Goal: Task Accomplishment & Management: Manage account settings

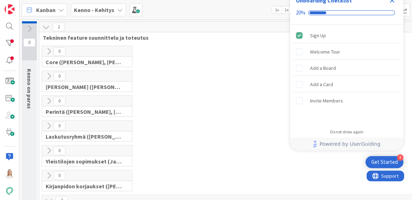
click at [391, 1] on icon "Close Checklist" at bounding box center [392, 0] width 5 height 5
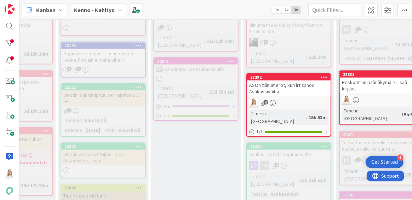
scroll to position [258, 100]
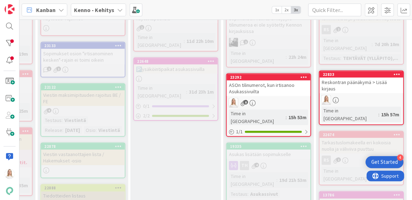
click at [269, 74] on div "23292" at bounding box center [269, 77] width 84 height 6
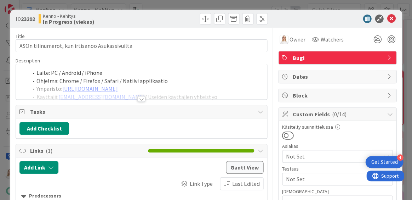
click at [143, 98] on div at bounding box center [141, 99] width 8 height 6
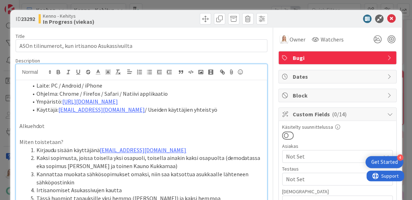
click at [304, 93] on span "Block" at bounding box center [338, 95] width 91 height 8
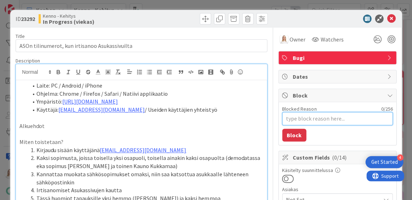
click at [296, 119] on textarea "Blocked Reason" at bounding box center [337, 118] width 110 height 13
type textarea "x"
type textarea "O"
type textarea "x"
type textarea "Od"
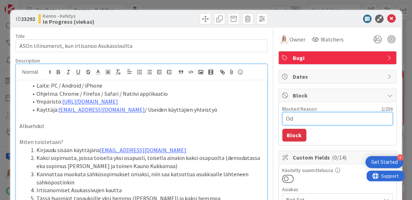
type textarea "x"
type textarea "Odo"
type textarea "x"
type textarea "Odot"
type textarea "x"
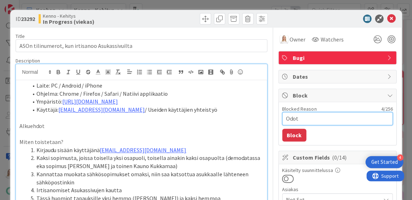
type textarea "Odott"
type textarea "x"
type textarea "Odotta"
type textarea "x"
type textarea "Odottaa"
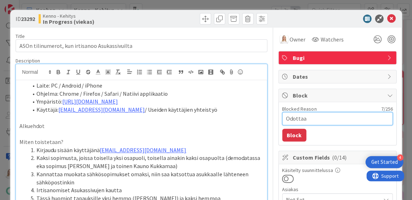
type textarea "x"
type textarea "Odottaa"
type textarea "x"
type textarea "Odottaa t"
type textarea "x"
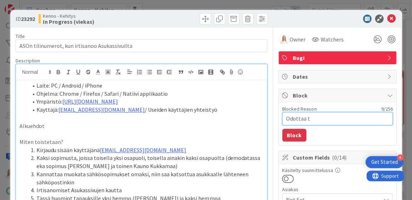
type textarea "Odottaa to"
type textarea "x"
type textarea "Odottaa toi"
type textarea "x"
type textarea "Odottaa tois"
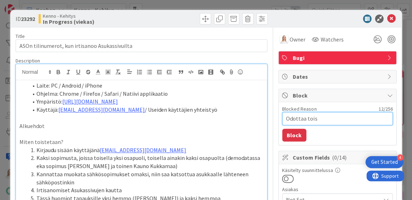
type textarea "x"
type textarea "Odottaa toise"
type textarea "x"
type textarea "Odottaa toisen"
type textarea "x"
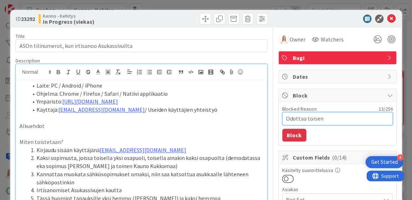
type textarea "Odottaa toisen"
type textarea "x"
type textarea "Odottaa toisen l"
type textarea "x"
type textarea "Odottaa toisen la"
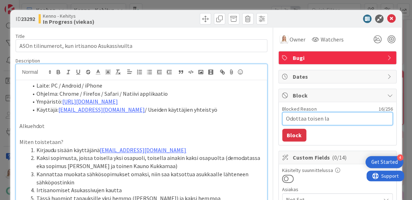
type textarea "x"
type textarea "Odottaa toisen lap"
type textarea "x"
type textarea "Odottaa toisen lapu"
type textarea "x"
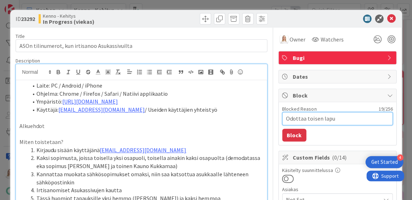
type textarea "Odottaa toisen lapun"
type textarea "x"
type textarea "Odottaa toisen lapun"
type textarea "x"
type textarea "Odottaa toisen lapun v"
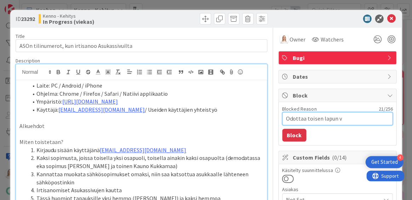
type textarea "x"
type textarea "Odottaa toisen lapun va"
type textarea "x"
type textarea "Odottaa toisen lapun val"
type textarea "x"
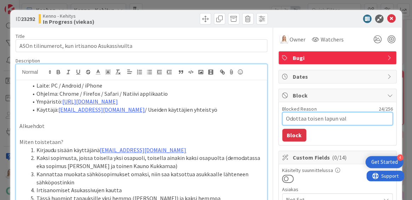
type textarea "Odottaa toisen lapun valm"
type textarea "x"
type textarea "Odottaa toisen lapun valmi"
type textarea "x"
type textarea "Odottaa toisen lapun valmis"
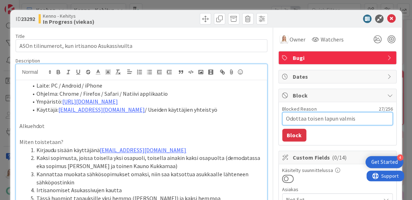
type textarea "x"
type textarea "Odottaa toisen lapun valmist"
type textarea "x"
type textarea "Odottaa toisen lapun valmistu"
type textarea "x"
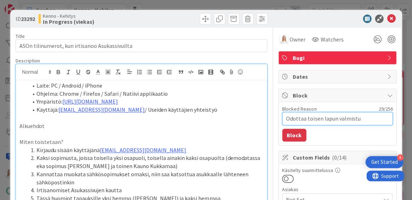
type textarea "Odottaa toisen lapun valmistum"
type textarea "x"
type textarea "Odottaa toisen lapun valmistumi"
type textarea "x"
type textarea "Odottaa toisen lapun valmistumis"
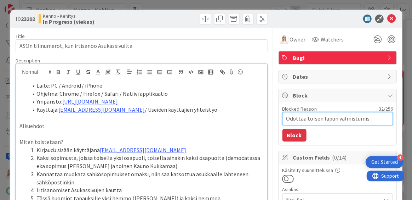
type textarea "x"
type textarea "Odottaa toisen lapun valmistumist"
type textarea "x"
type textarea "Odottaa toisen lapun valmistumista"
type textarea "x"
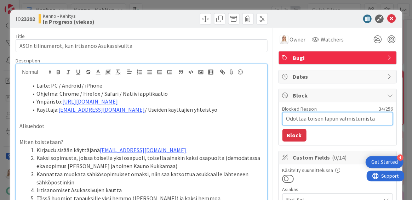
type textarea "Odottaa toisen lapun valmistumist"
type textarea "x"
type textarea "Odottaa toisen lapun valmistumis"
type textarea "x"
type textarea "Odottaa toisen lapun valmistumi"
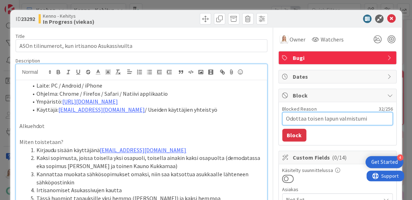
type textarea "x"
type textarea "Odottaa toisen lapun valmistum"
type textarea "x"
type textarea "Odottaa toisen lapun valmistu"
type textarea "x"
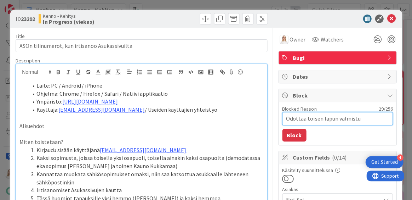
type textarea "Odottaa toisen lapun valmist"
type textarea "x"
type textarea "Odottaa toisen lapun valmis"
type textarea "x"
type textarea "Odottaa toisen lapun valmi"
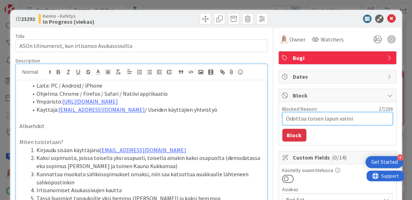
type textarea "x"
type textarea "Odottaa toisen lapun valm"
type textarea "x"
type textarea "Odottaa toisen lapun val"
type textarea "x"
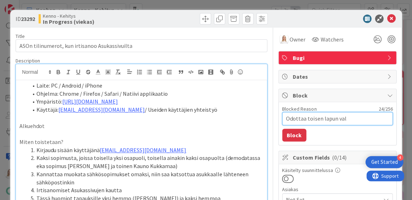
type textarea "Odottaa toisen lapun va"
type textarea "x"
type textarea "Odottaa toisen lapun v"
type textarea "x"
type textarea "Odottaa toisen lapun"
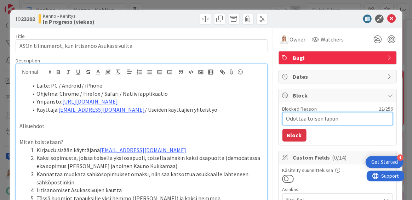
type textarea "x"
type textarea "Odottaa toisen lapun"
type textarea "x"
type textarea "Odottaa toisen lapu"
type textarea "x"
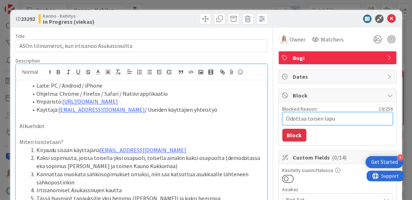
type textarea "Odottaa toisen lap"
type textarea "x"
type textarea "Odottaa toisen la"
type textarea "x"
type textarea "Odottaa toisen l"
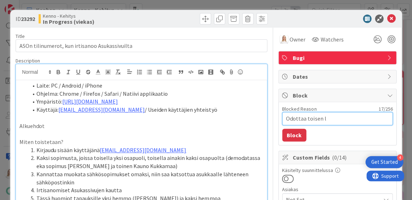
type textarea "x"
type textarea "Odottaa toisen"
type textarea "x"
type textarea "Odottaa toisen"
type textarea "x"
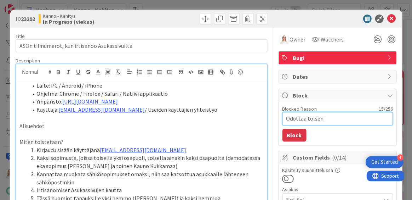
type textarea "Odottaa toise"
type textarea "x"
type textarea "Odottaa tois"
type textarea "x"
type textarea "Odottaa toi"
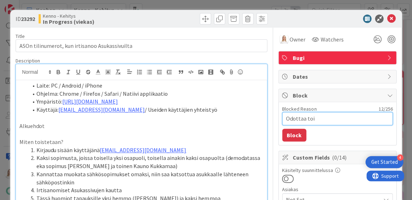
type textarea "x"
type textarea "Odottaa to"
type textarea "x"
type textarea "Odottaa t"
type textarea "x"
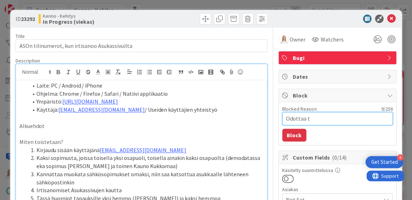
type textarea "Odottaa"
type textarea "x"
type textarea "Odottaa 2"
type textarea "x"
type textarea "Odottaa 22"
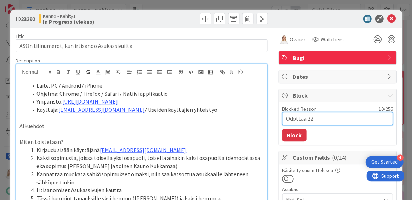
type textarea "x"
type textarea "Odottaa 223"
type textarea "x"
type textarea "Odottaa 2230"
type textarea "x"
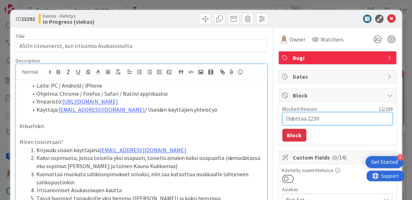
type textarea "Odottaa 22304"
type textarea "x"
type textarea "Odottaa 2230"
type textarea "x"
type textarea "Odottaa 22302"
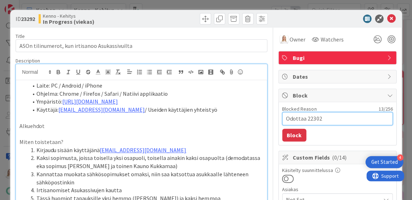
type textarea "x"
type textarea "Odottaa 22302"
type textarea "x"
type textarea "Odottaa 22302 l"
type textarea "x"
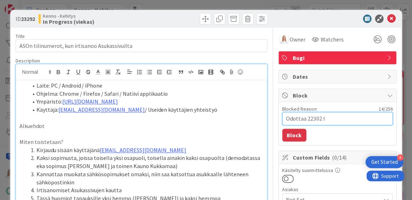
type textarea "Odottaa 22302 la"
type textarea "x"
type textarea "Odottaa 22302 lap"
type textarea "x"
type textarea "Odottaa 22302 lapu"
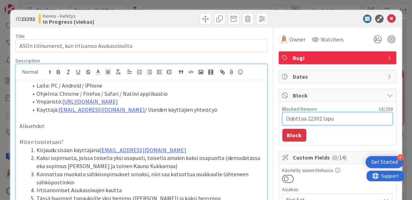
type textarea "x"
type textarea "Odottaa 22302 lapun"
type textarea "x"
type textarea "Odottaa 22302 lapun"
type textarea "x"
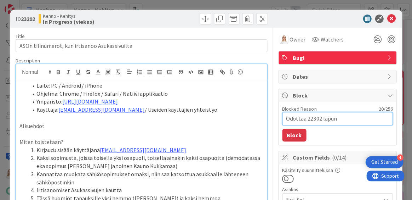
type textarea "Odottaa 22302 lapun v"
type textarea "x"
type textarea "Odottaa 22302 lapun va"
type textarea "x"
type textarea "Odottaa 22302 lapun vam"
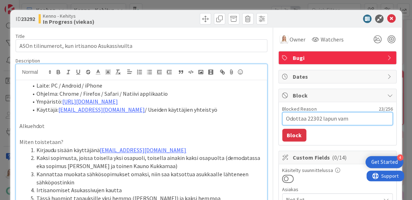
type textarea "x"
type textarea "Odottaa 22302 lapun va"
type textarea "x"
type textarea "Odottaa 22302 lapun val"
type textarea "x"
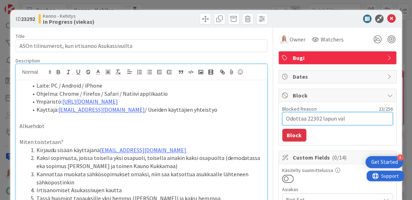
type textarea "Odottaa 22302 lapun valm"
type textarea "x"
type textarea "Odottaa 22302 lapun valmi"
type textarea "x"
type textarea "Odottaa 22302 lapun valmis"
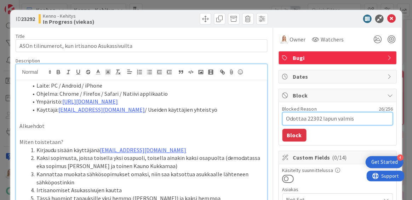
type textarea "x"
type textarea "Odottaa 22302 lapun valmist"
type textarea "x"
type textarea "Odottaa 22302 lapun valmistu"
type textarea "x"
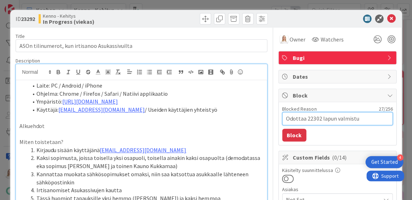
type textarea "Odottaa 22302 lapun valmistum"
type textarea "x"
type textarea "Odottaa 22302 lapun valmistumi"
type textarea "x"
type textarea "Odottaa 22302 lapun valmistumis"
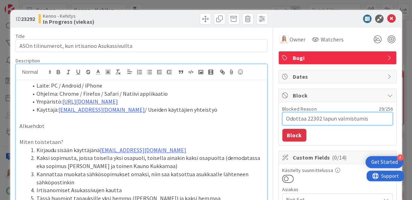
type textarea "x"
type textarea "Odottaa 22302 lapun valmistumist"
type textarea "x"
type textarea "Odottaa 22302 lapun valmistumista"
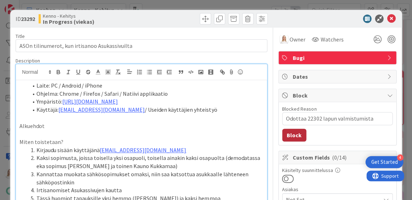
click at [292, 132] on button "Block" at bounding box center [294, 134] width 24 height 13
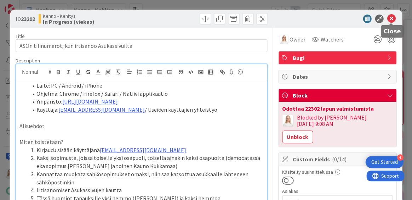
click at [389, 15] on icon at bounding box center [391, 19] width 8 height 8
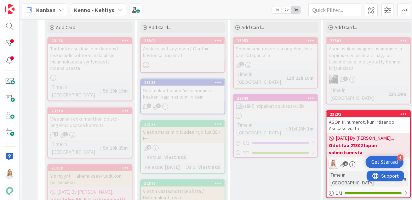
scroll to position [211, 0]
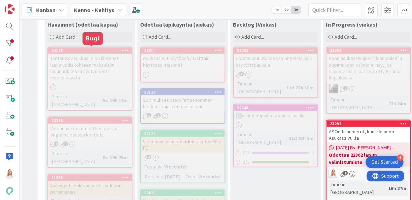
click at [87, 50] on div "23186" at bounding box center [91, 50] width 80 height 5
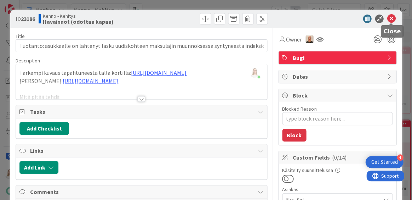
click at [394, 16] on icon at bounding box center [391, 19] width 8 height 8
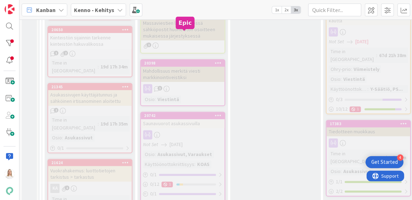
scroll to position [554, 0]
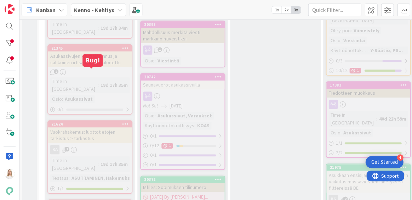
click at [89, 121] on div "21624" at bounding box center [91, 123] width 80 height 5
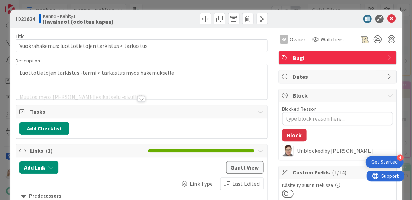
click at [143, 96] on div at bounding box center [141, 99] width 8 height 6
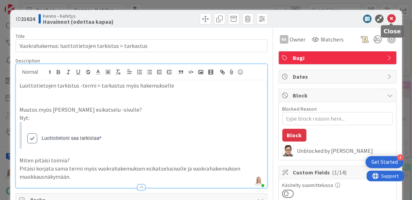
click at [388, 17] on icon at bounding box center [391, 19] width 8 height 8
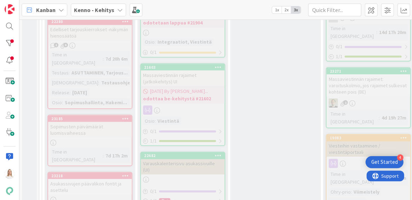
scroll to position [736, 0]
click at [89, 115] on div "23185" at bounding box center [91, 117] width 80 height 5
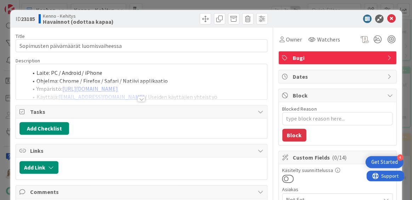
click at [135, 96] on div at bounding box center [141, 90] width 251 height 18
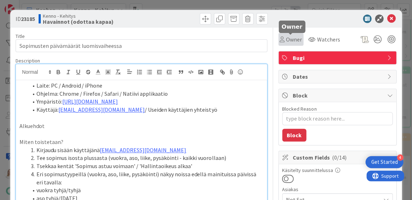
click at [293, 38] on span "Owner" at bounding box center [294, 39] width 16 height 8
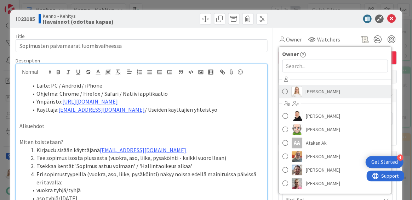
click at [324, 91] on span "[PERSON_NAME]" at bounding box center [322, 91] width 34 height 11
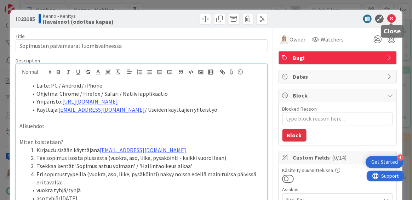
click at [390, 19] on icon at bounding box center [391, 19] width 8 height 8
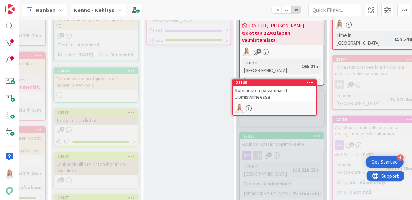
scroll to position [329, 87]
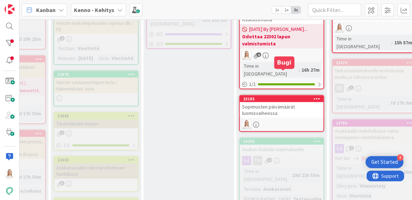
click at [280, 96] on div "23185" at bounding box center [283, 98] width 80 height 5
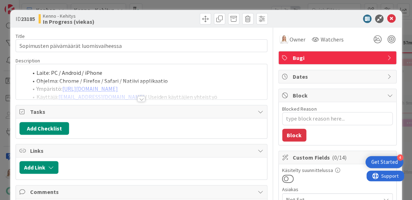
click at [143, 97] on div at bounding box center [141, 99] width 8 height 6
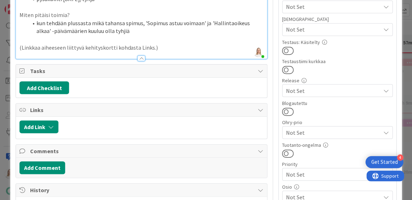
scroll to position [207, 0]
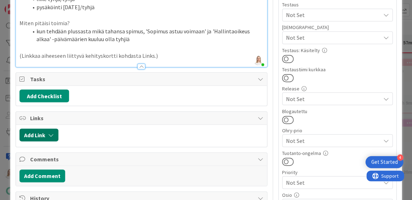
click at [41, 130] on button "Add Link" at bounding box center [38, 134] width 39 height 13
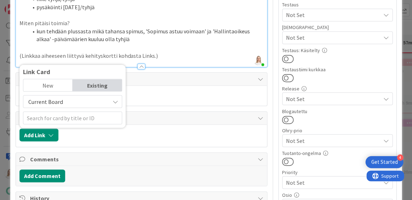
click at [139, 128] on div at bounding box center [162, 134] width 201 height 13
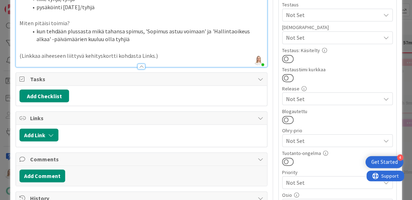
click at [257, 113] on div "Links" at bounding box center [141, 117] width 251 height 13
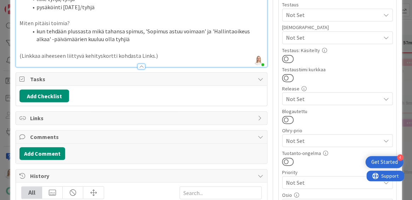
click at [251, 114] on span "Links" at bounding box center [142, 118] width 224 height 8
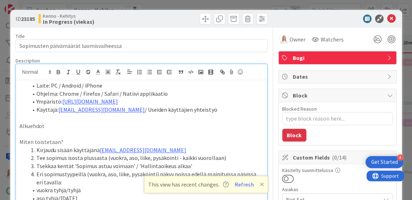
scroll to position [0, 0]
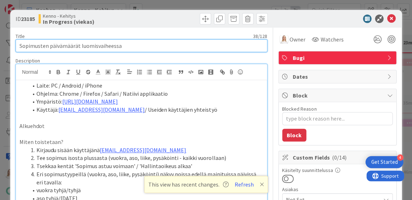
drag, startPoint x: 19, startPoint y: 45, endPoint x: 138, endPoint y: 45, distance: 118.6
click at [138, 45] on input "Sopimusten päivämäärät luomisvaiheessa" at bounding box center [142, 45] width 252 height 13
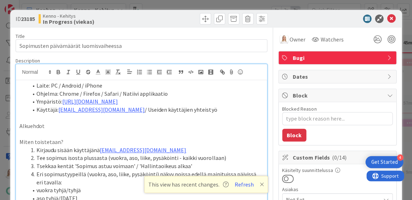
click at [36, 86] on span at bounding box center [36, 85] width 0 height 8
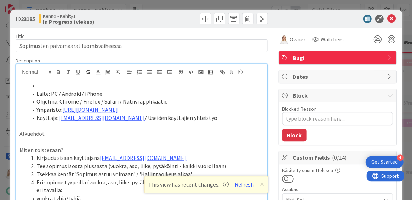
click at [37, 85] on li at bounding box center [145, 85] width 235 height 8
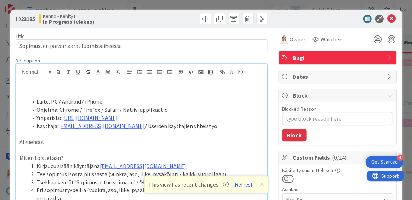
type textarea "x"
click at [260, 185] on icon at bounding box center [262, 184] width 4 height 6
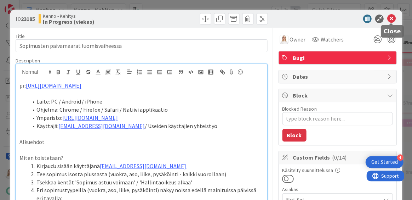
click at [391, 17] on icon at bounding box center [391, 19] width 8 height 8
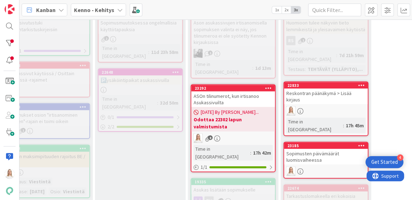
scroll to position [242, 135]
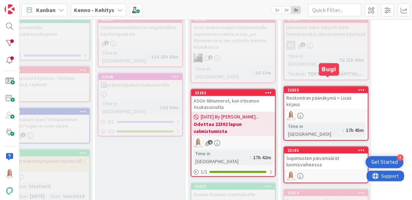
click at [311, 87] on div "22833" at bounding box center [327, 89] width 80 height 5
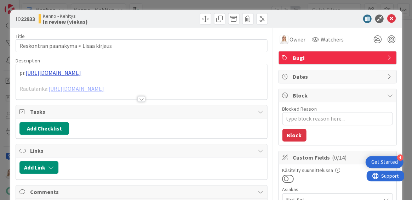
type textarea "x"
click at [81, 71] on div "pr. [URL][DOMAIN_NAME] Rautalanka: [URL][DOMAIN_NAME] Muutama pikkukorjaus tähä…" at bounding box center [141, 81] width 251 height 35
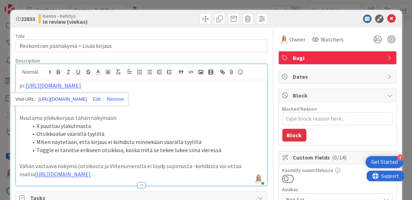
click at [75, 97] on link "[URL][DOMAIN_NAME]" at bounding box center [63, 99] width 48 height 9
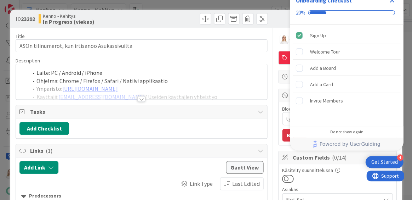
type textarea "x"
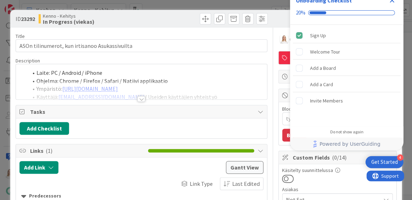
click at [391, 1] on icon "Close Checklist" at bounding box center [392, 0] width 5 height 5
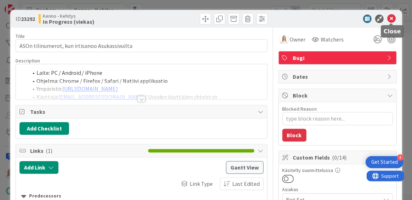
click at [392, 17] on icon at bounding box center [391, 19] width 8 height 8
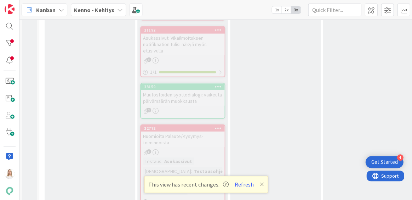
scroll to position [1875, 0]
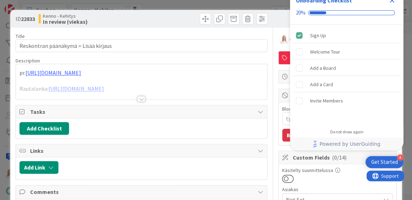
click at [391, 2] on icon "Close Checklist" at bounding box center [392, 0] width 8 height 8
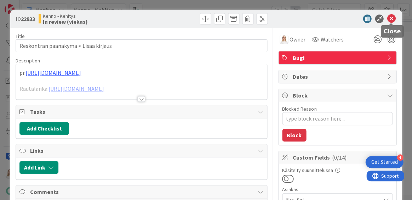
click at [390, 19] on icon at bounding box center [391, 19] width 8 height 8
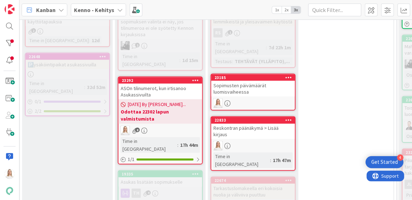
scroll to position [256, 208]
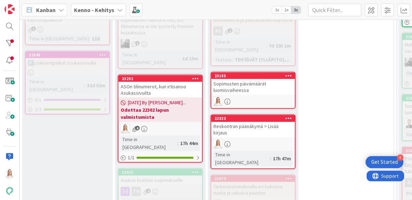
click at [244, 115] on div "22833" at bounding box center [253, 118] width 84 height 6
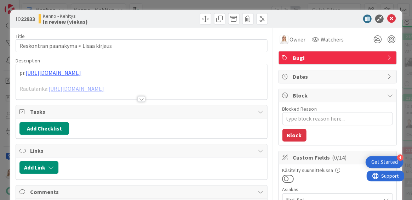
drag, startPoint x: 245, startPoint y: 107, endPoint x: 262, endPoint y: 106, distance: 17.0
click at [262, 106] on div "Tasks" at bounding box center [141, 111] width 251 height 13
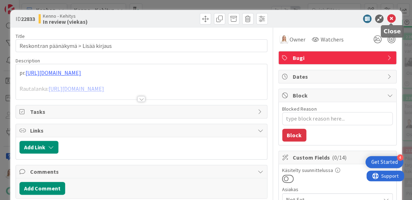
click at [388, 19] on icon at bounding box center [391, 19] width 8 height 8
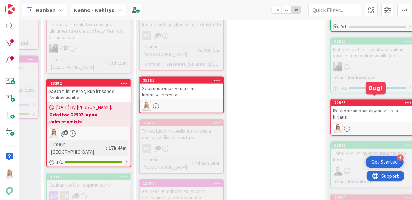
click at [385, 100] on div "22833" at bounding box center [374, 102] width 80 height 5
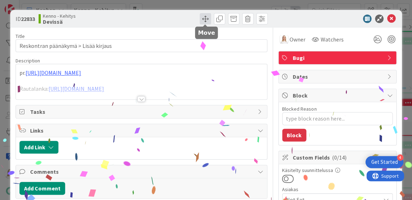
click at [202, 20] on span at bounding box center [205, 18] width 11 height 11
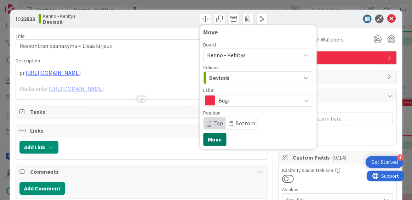
click at [214, 140] on button "Move" at bounding box center [214, 139] width 23 height 13
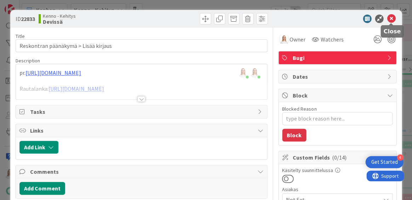
click at [389, 22] on icon at bounding box center [391, 19] width 8 height 8
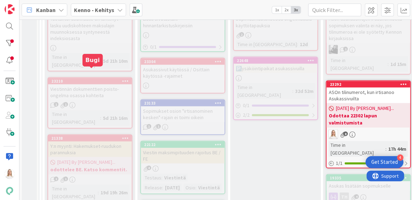
click at [81, 78] on div "23210" at bounding box center [91, 80] width 80 height 5
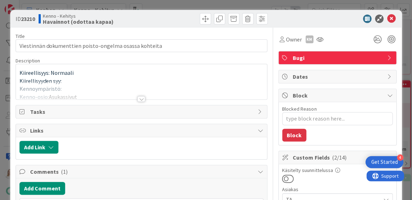
click at [143, 96] on div at bounding box center [141, 99] width 8 height 6
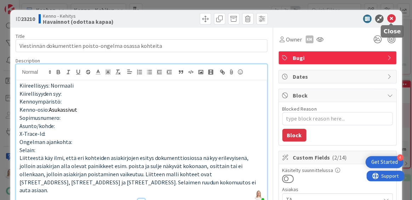
click at [391, 16] on icon at bounding box center [391, 19] width 8 height 8
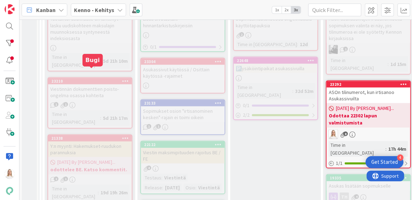
click at [89, 78] on div "23210" at bounding box center [91, 80] width 80 height 5
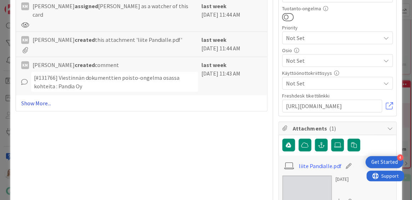
click at [31, 99] on link "Show More..." at bounding box center [141, 103] width 240 height 8
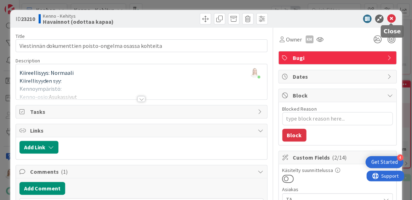
click at [389, 20] on icon at bounding box center [391, 19] width 8 height 8
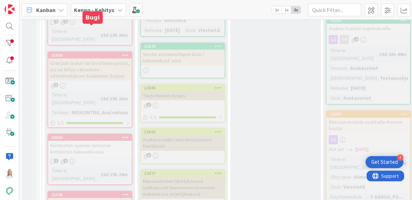
click at [97, 53] on div "21858" at bounding box center [91, 55] width 80 height 5
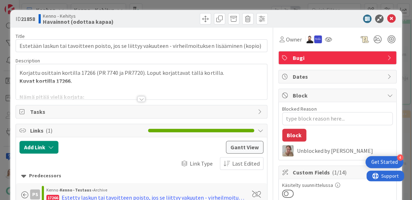
click at [143, 97] on div at bounding box center [141, 99] width 8 height 6
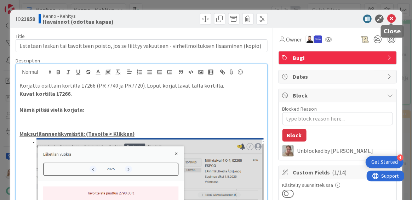
click at [393, 17] on icon at bounding box center [391, 19] width 8 height 8
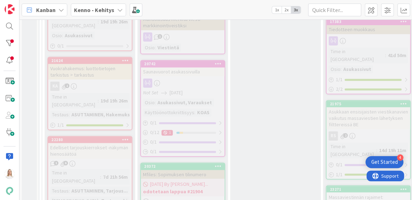
scroll to position [618, 0]
click at [96, 136] on div "22280" at bounding box center [91, 138] width 80 height 5
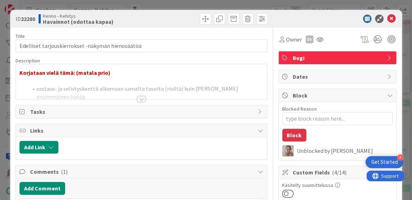
click at [142, 96] on div at bounding box center [141, 99] width 8 height 6
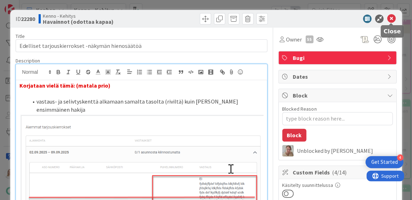
click at [390, 18] on icon at bounding box center [391, 19] width 8 height 8
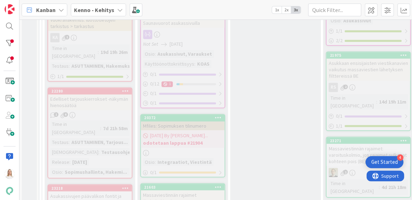
scroll to position [667, 0]
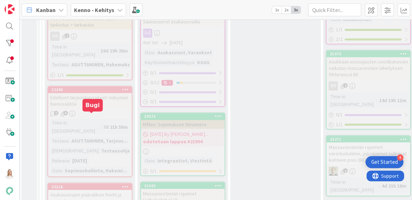
click at [102, 184] on div "23218" at bounding box center [91, 186] width 80 height 5
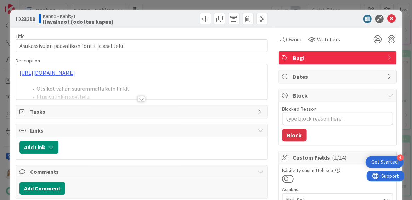
click at [140, 96] on div at bounding box center [141, 99] width 8 height 6
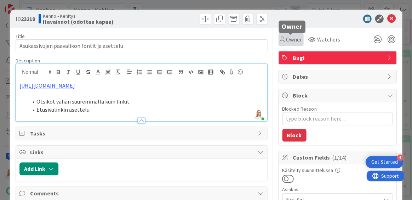
click at [290, 41] on span "Owner" at bounding box center [294, 39] width 16 height 8
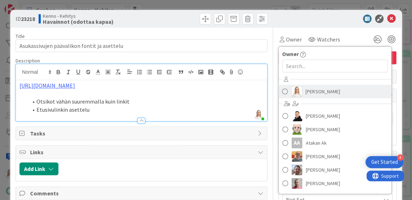
click at [313, 92] on span "[PERSON_NAME]" at bounding box center [322, 91] width 34 height 11
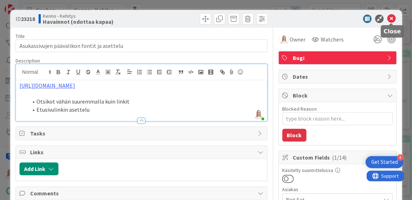
click at [393, 18] on icon at bounding box center [391, 19] width 8 height 8
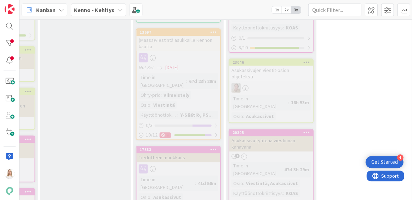
scroll to position [636, 190]
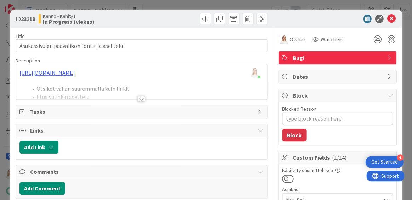
click at [142, 98] on div at bounding box center [141, 99] width 8 height 6
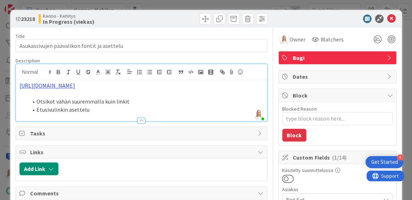
click at [75, 86] on link "https://www.figma.com/proto/8nkeArknswRheh0fKWhyRc/Asukassivut?page-id=0%3A1&no…" at bounding box center [47, 85] width 56 height 7
click at [140, 116] on link "https://www.figma.com/proto/8nkeArknswRheh0fKWhyRc/Asukassivut?content-scaling=…" at bounding box center [120, 114] width 48 height 9
type textarea "x"
click at [245, 98] on p at bounding box center [141, 94] width 244 height 8
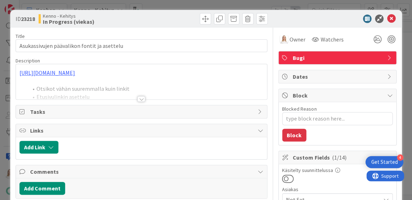
type textarea "x"
click at [140, 96] on div at bounding box center [141, 99] width 8 height 6
